Goal: Task Accomplishment & Management: Complete application form

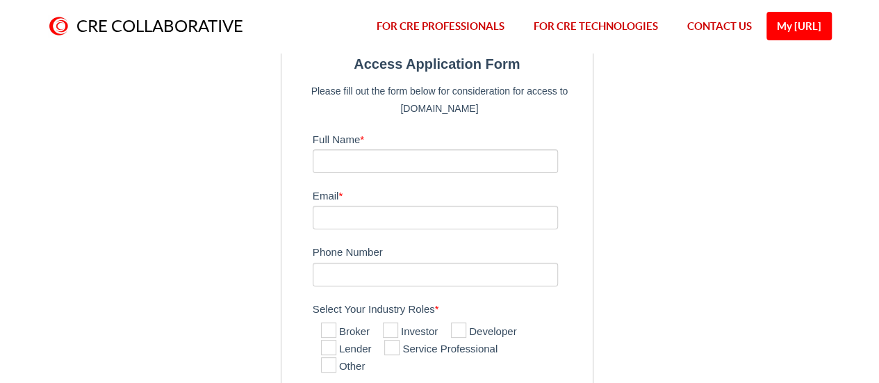
scroll to position [49, 0]
click at [370, 156] on input "Full Name *" at bounding box center [436, 163] width 246 height 24
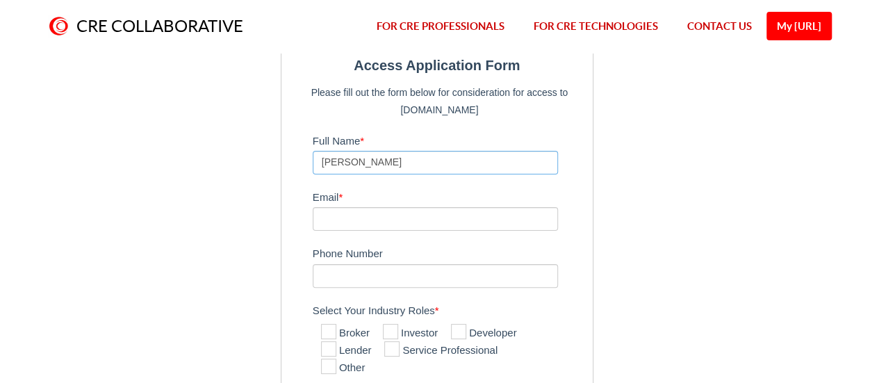
type input "[PERSON_NAME]"
type input "[EMAIL_ADDRESS][DOMAIN_NAME]"
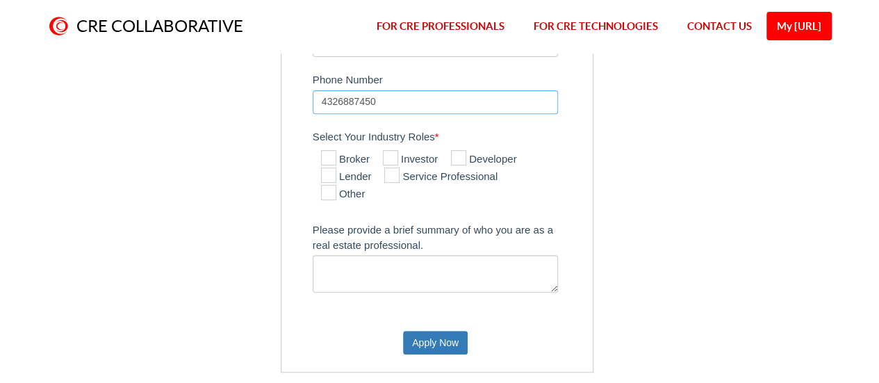
scroll to position [250, 0]
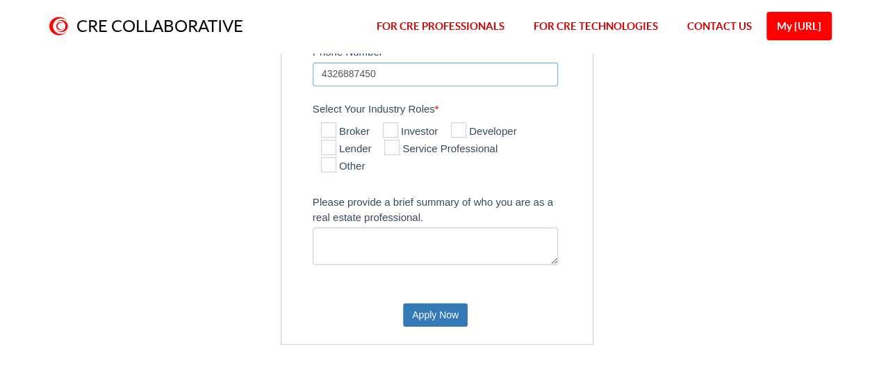
type input "4326887450"
click at [331, 164] on icon at bounding box center [328, 164] width 15 height 15
click at [330, 164] on input "Other" at bounding box center [325, 165] width 9 height 9
checkbox input "true"
click at [367, 233] on textarea "Please provide a brief summary of who you are as a real estate professional." at bounding box center [436, 246] width 246 height 38
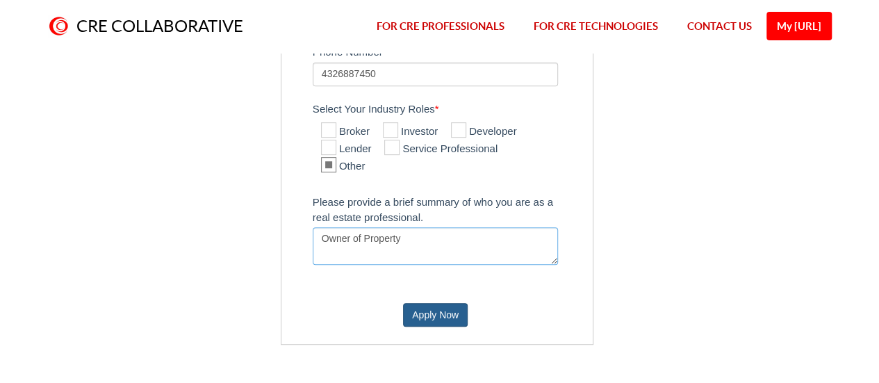
type textarea "Owner of Property"
click at [428, 315] on button "Apply Now" at bounding box center [435, 315] width 65 height 24
